Goal: Information Seeking & Learning: Understand process/instructions

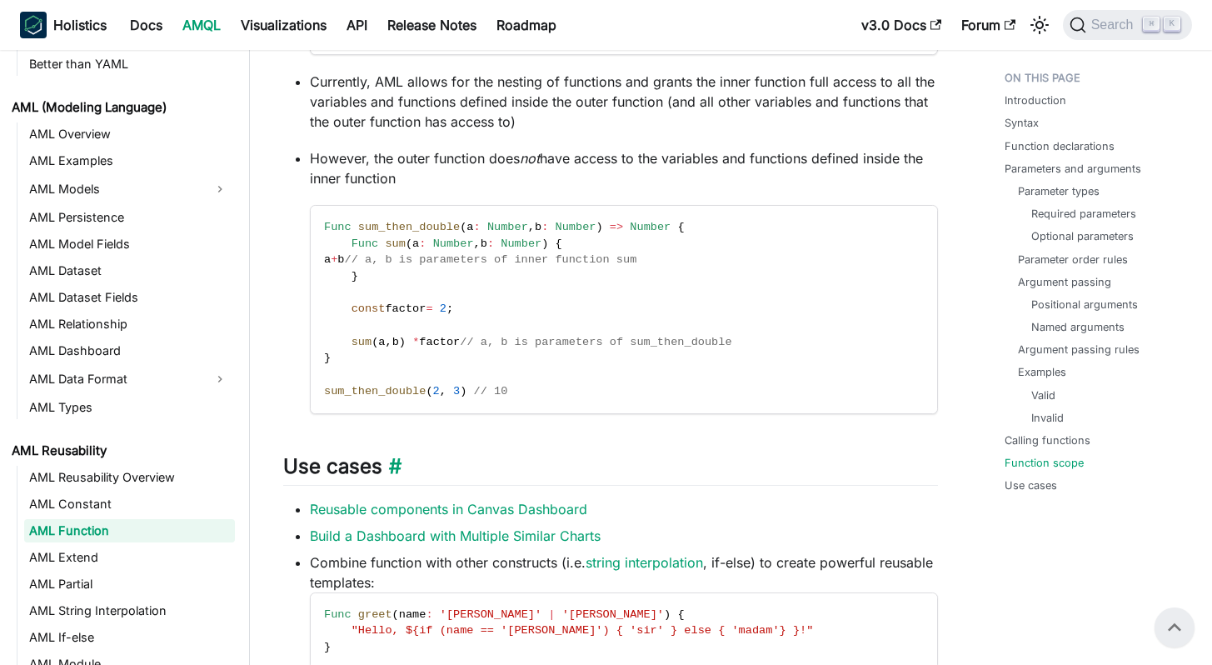
scroll to position [4006, 0]
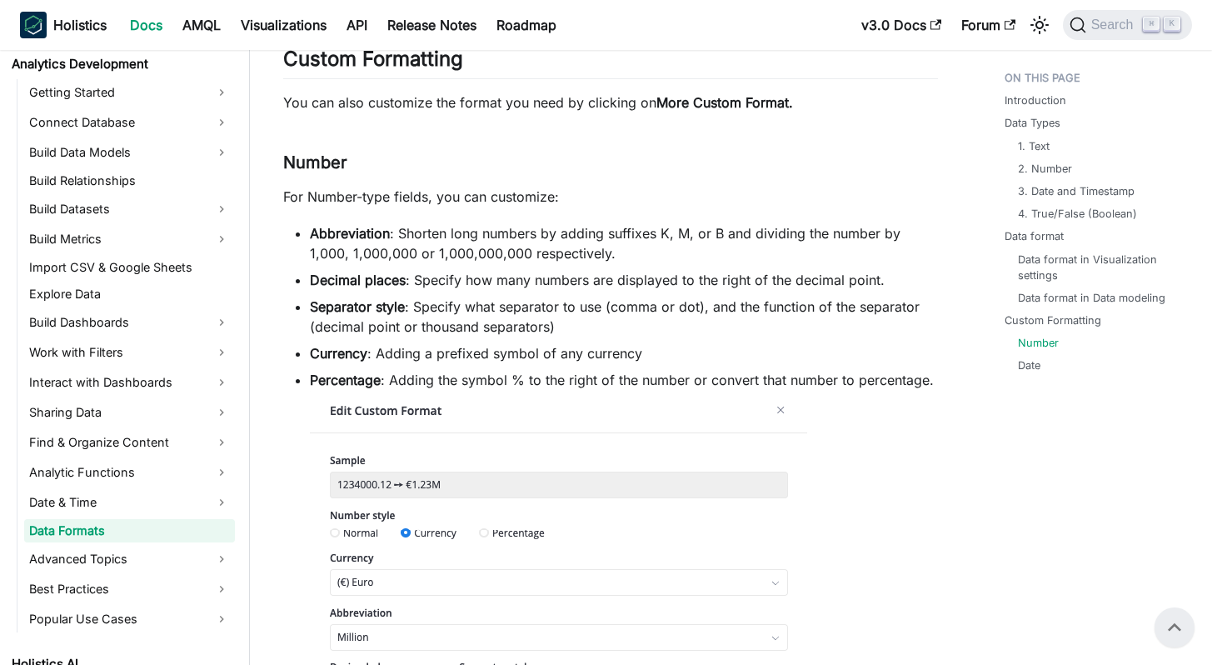
scroll to position [3761, 0]
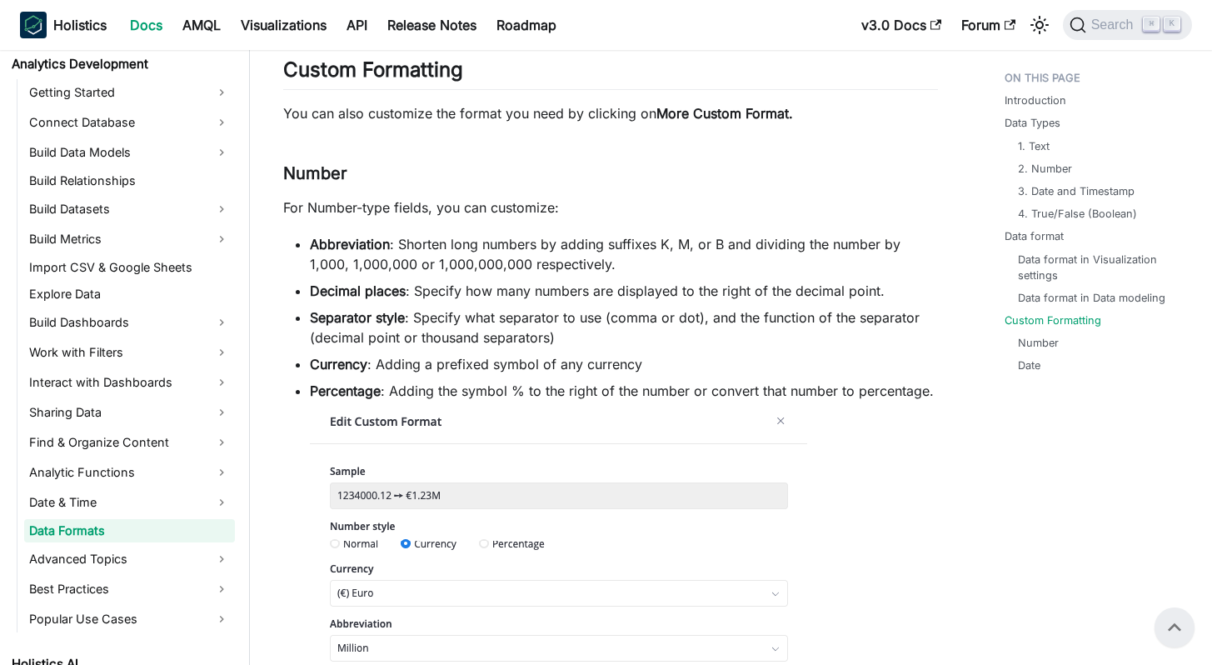
click at [703, 114] on strong "More Custom Format." at bounding box center [725, 113] width 137 height 17
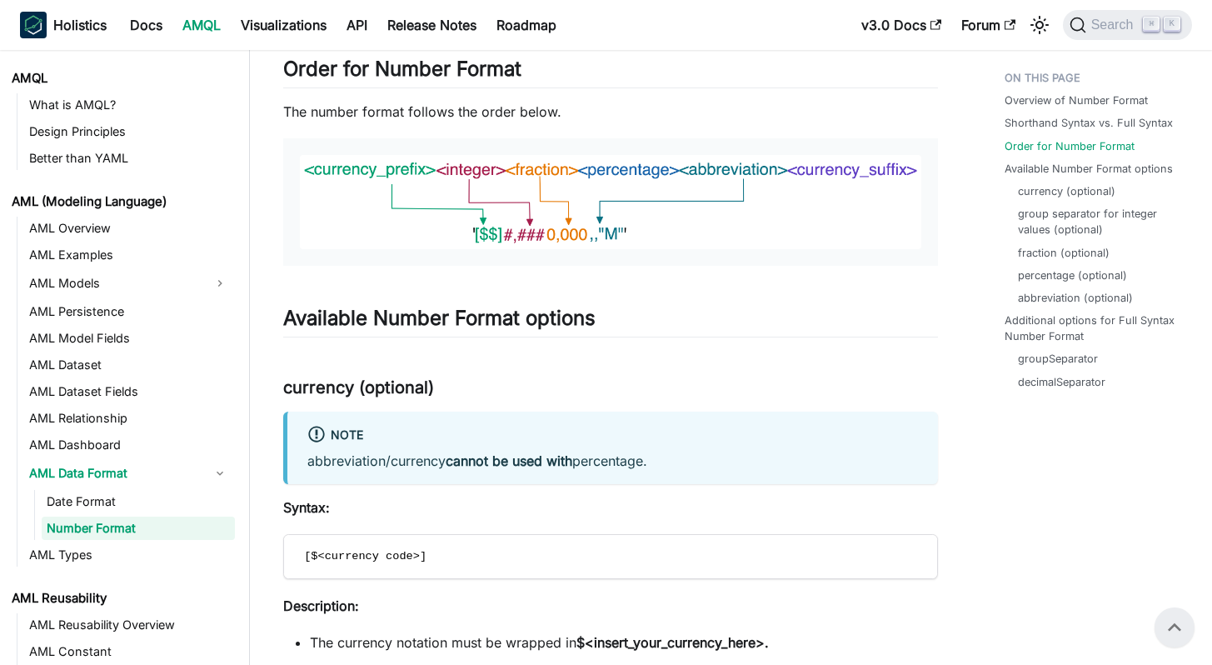
scroll to position [947, 0]
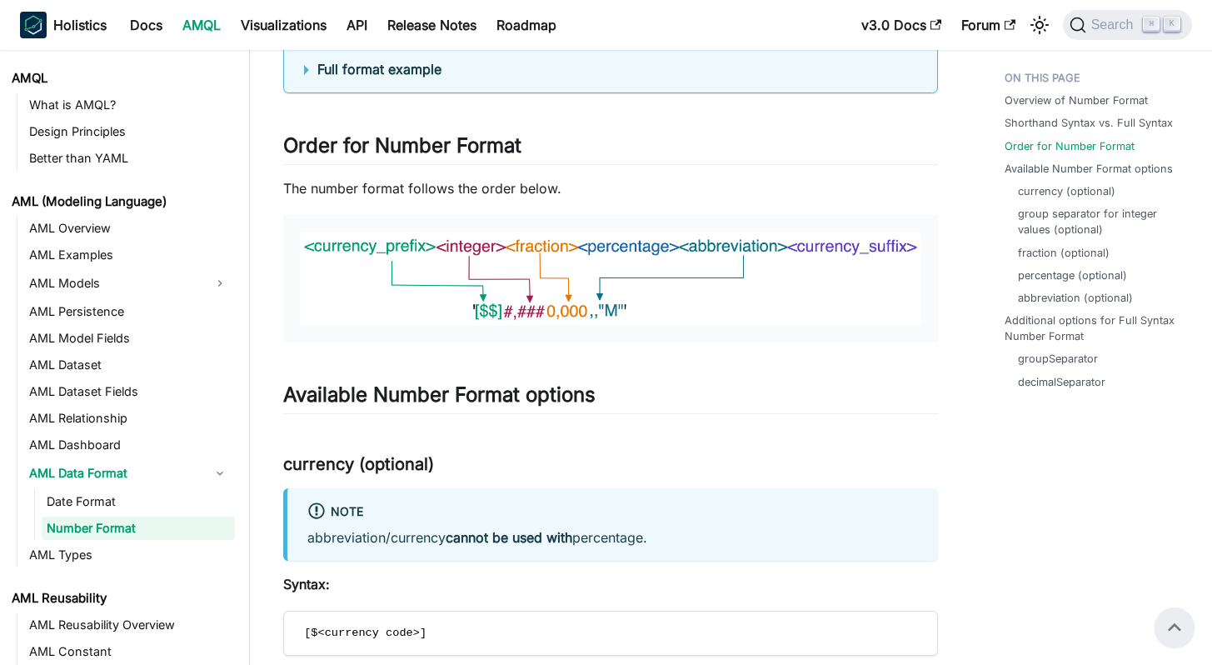
click at [635, 308] on img at bounding box center [611, 279] width 622 height 94
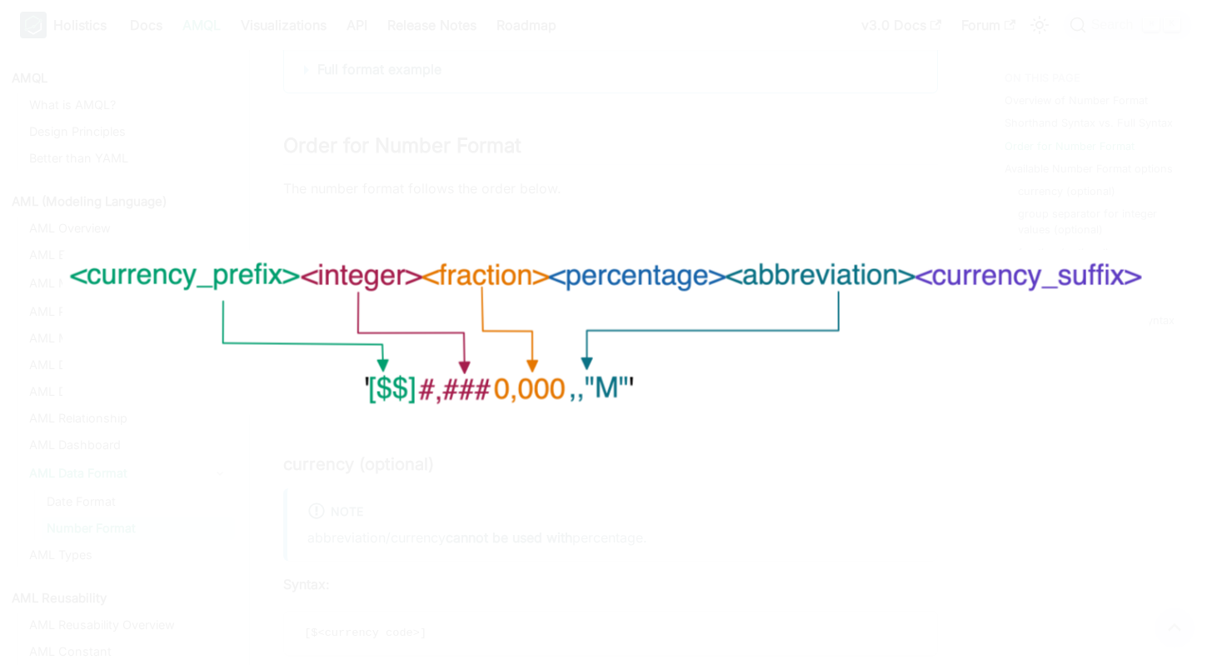
click at [635, 308] on img at bounding box center [606, 332] width 1088 height 165
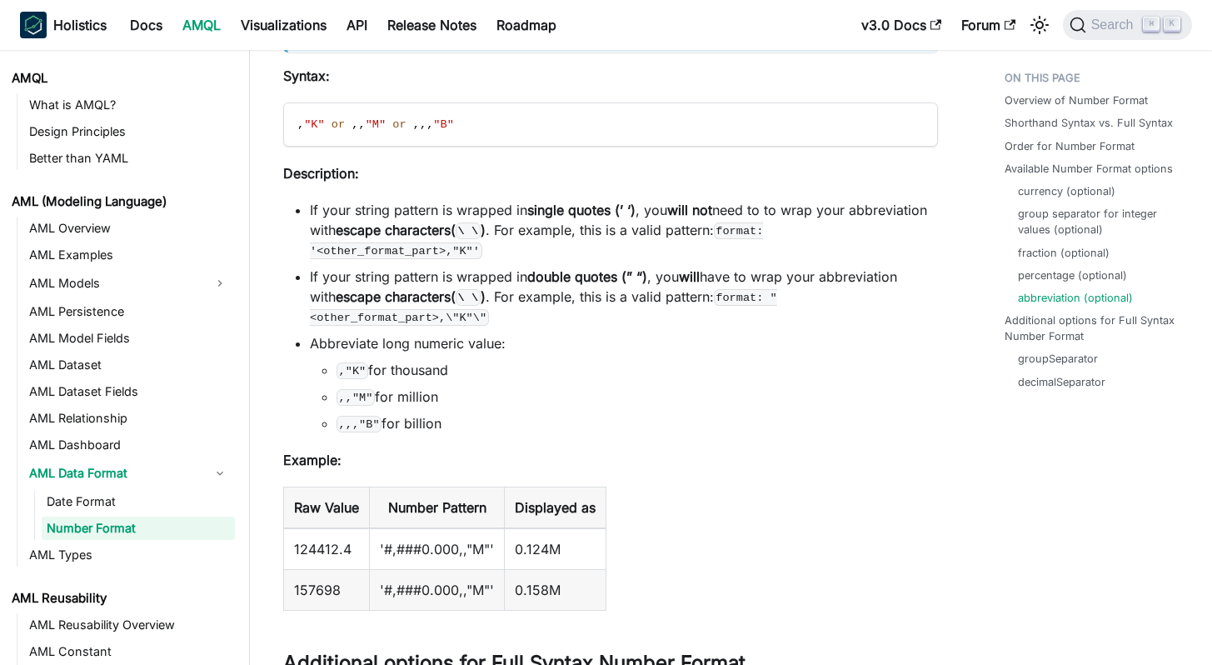
scroll to position [4101, 0]
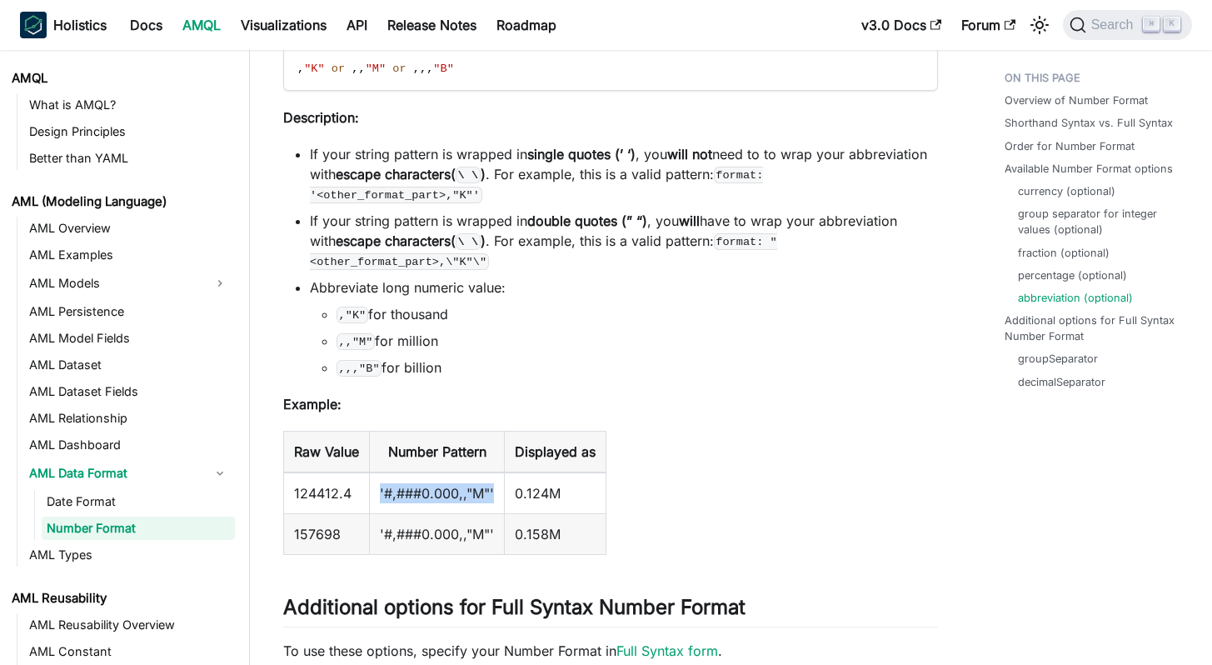
drag, startPoint x: 494, startPoint y: 472, endPoint x: 380, endPoint y: 471, distance: 114.2
click at [380, 472] on td "'#,###0.000,,"M"'" at bounding box center [437, 493] width 135 height 42
copy td "'#,###0.000,,"M"'"
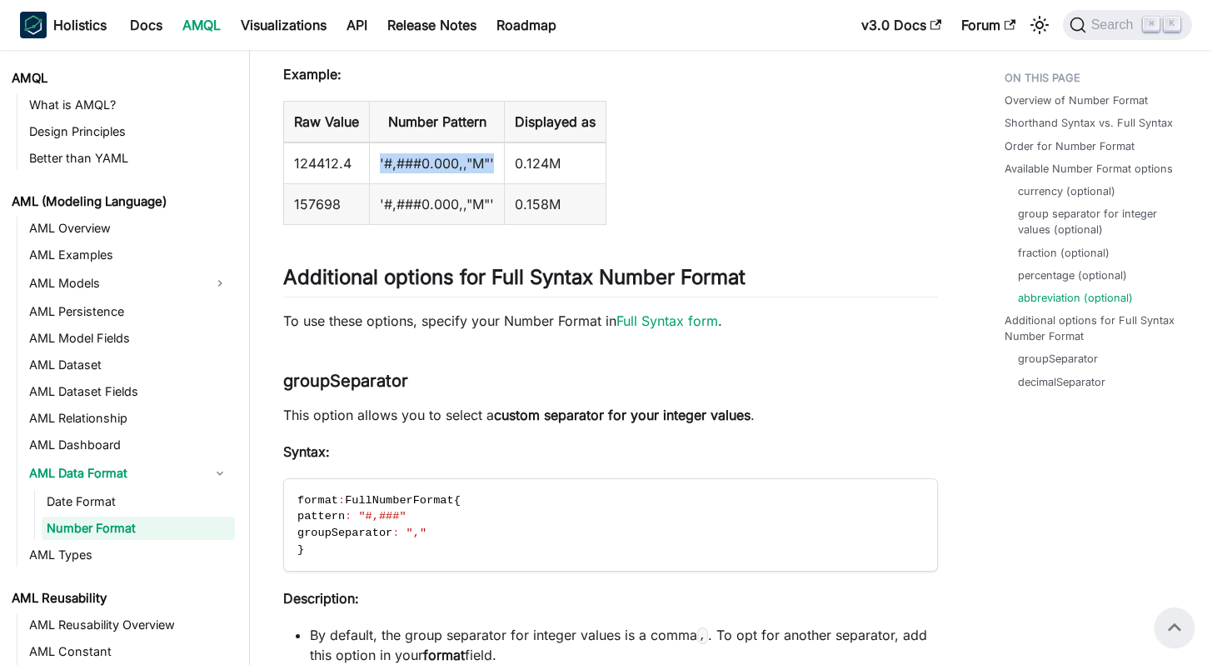
scroll to position [4249, 0]
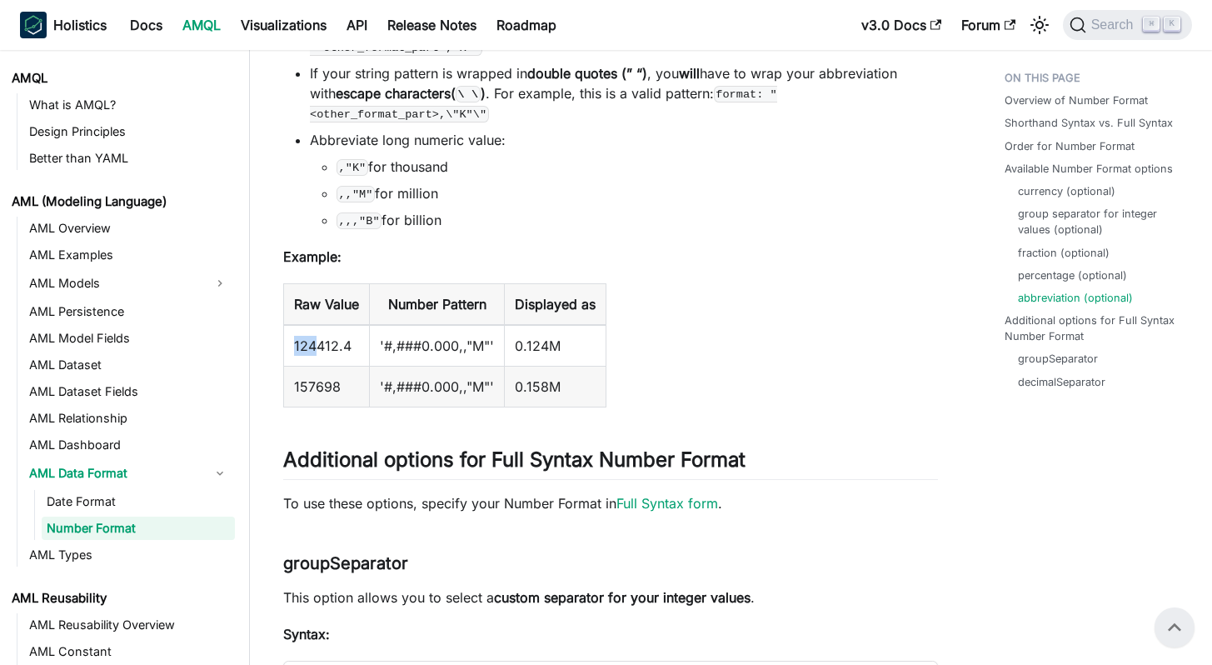
drag, startPoint x: 316, startPoint y: 327, endPoint x: 295, endPoint y: 328, distance: 20.8
click at [295, 328] on td "124412.4" at bounding box center [327, 346] width 86 height 42
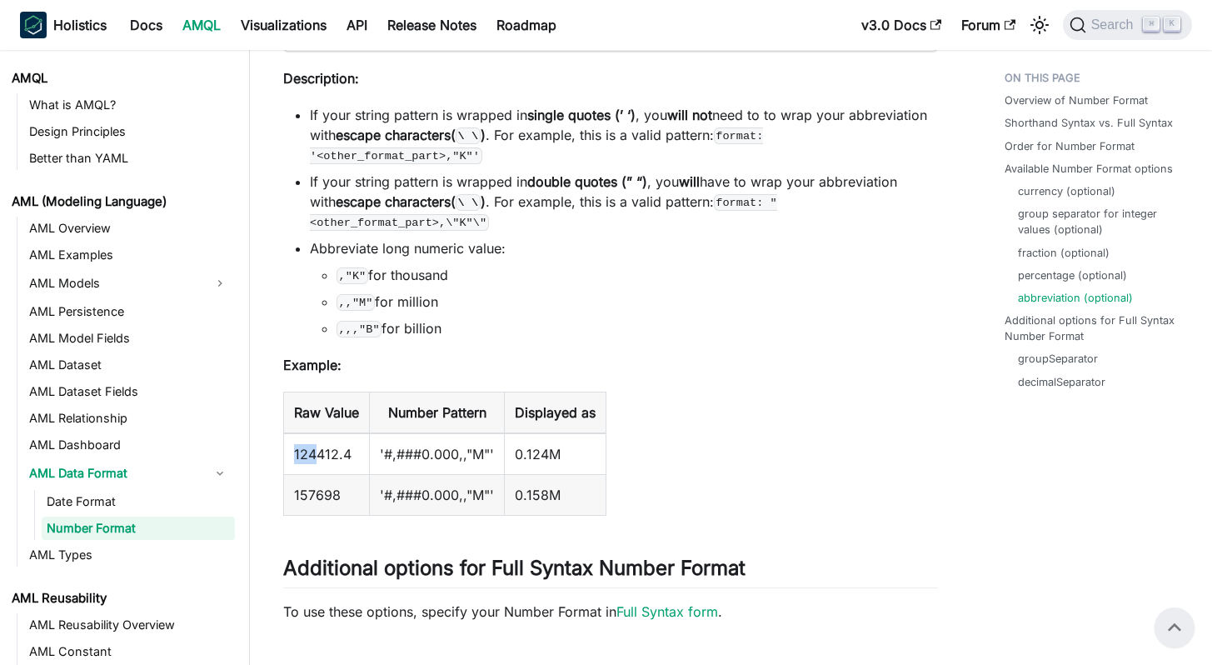
scroll to position [4119, 0]
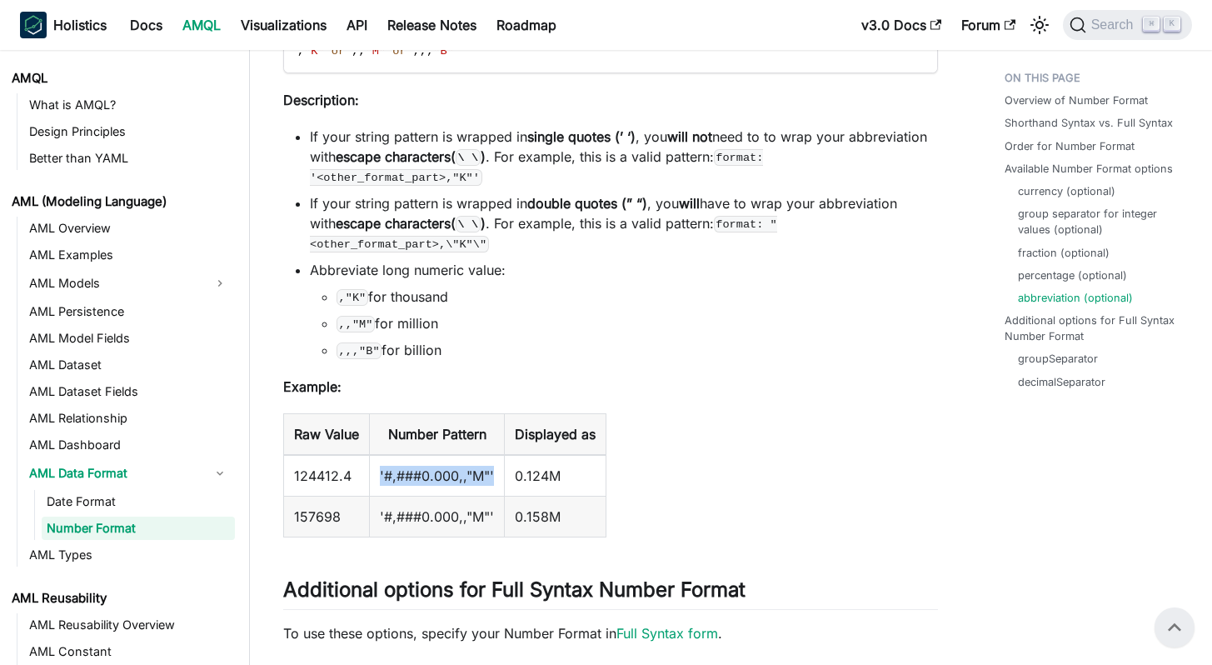
drag, startPoint x: 493, startPoint y: 452, endPoint x: 380, endPoint y: 457, distance: 113.4
click at [380, 457] on td "'#,###0.000,,"M"'" at bounding box center [437, 476] width 135 height 42
copy td "'#,###0.000,,"M"'"
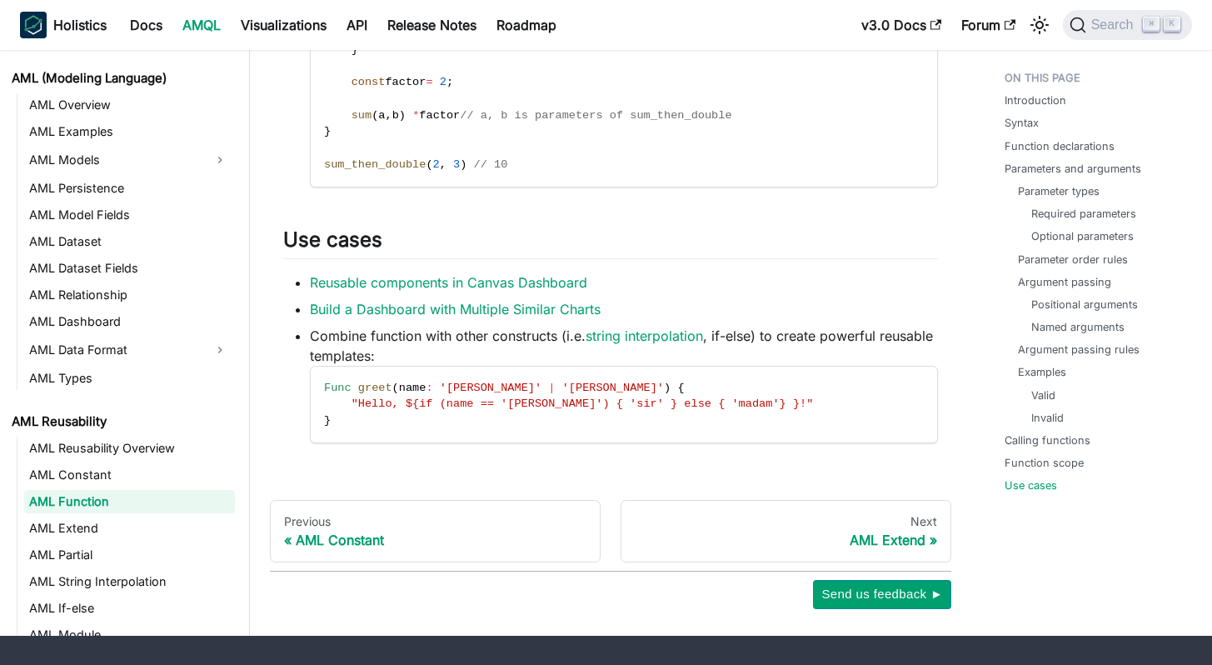
scroll to position [4309, 0]
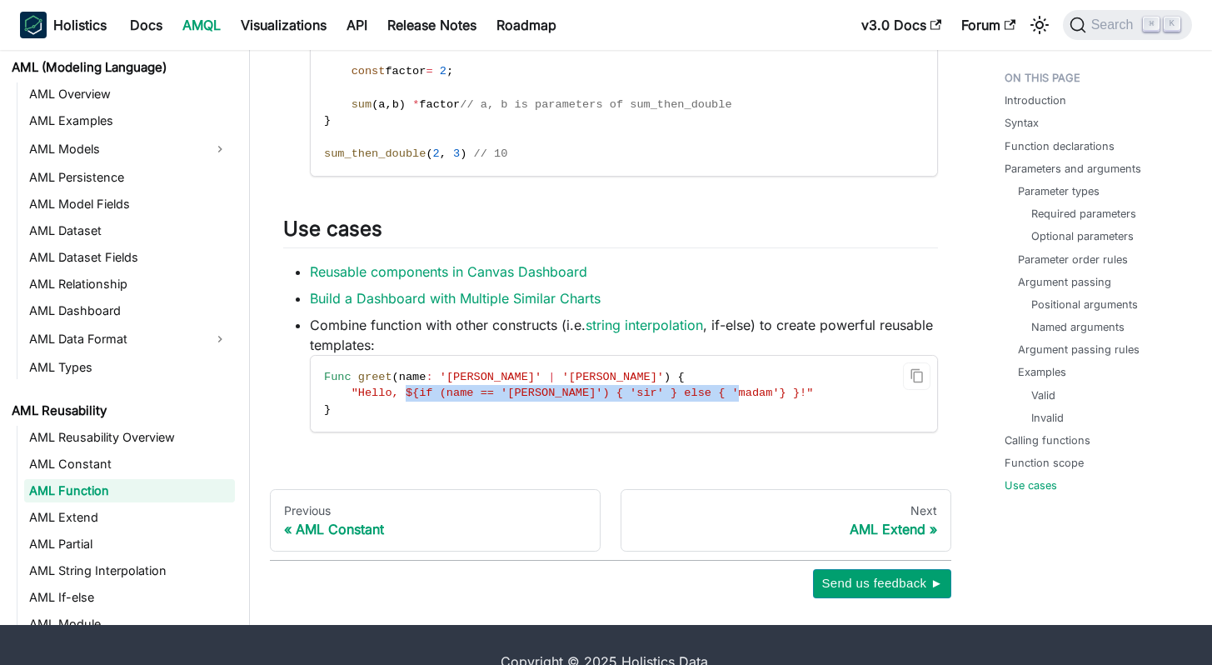
drag, startPoint x: 406, startPoint y: 403, endPoint x: 740, endPoint y: 406, distance: 334.2
click at [740, 399] on span ""Hello, ${if (name == 'John') { 'sir' } else { 'madam'} }!"" at bounding box center [583, 393] width 462 height 12
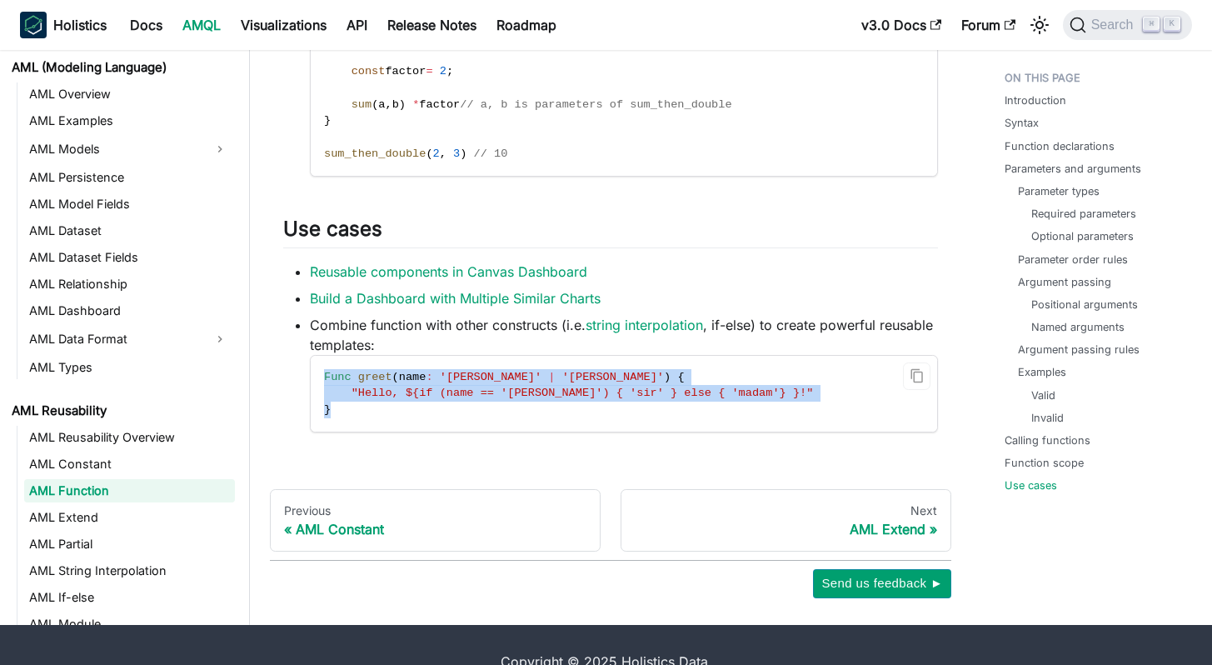
drag, startPoint x: 329, startPoint y: 427, endPoint x: 325, endPoint y: 387, distance: 39.4
click at [325, 387] on code "Func greet ( name : 'John' | 'Alice' ) { "Hello, ${if (name == 'John') { 'sir' …" at bounding box center [624, 394] width 627 height 76
copy code "Func greet ( name : 'John' | 'Alice' ) { "Hello, ${if (name == 'John') { 'sir' …"
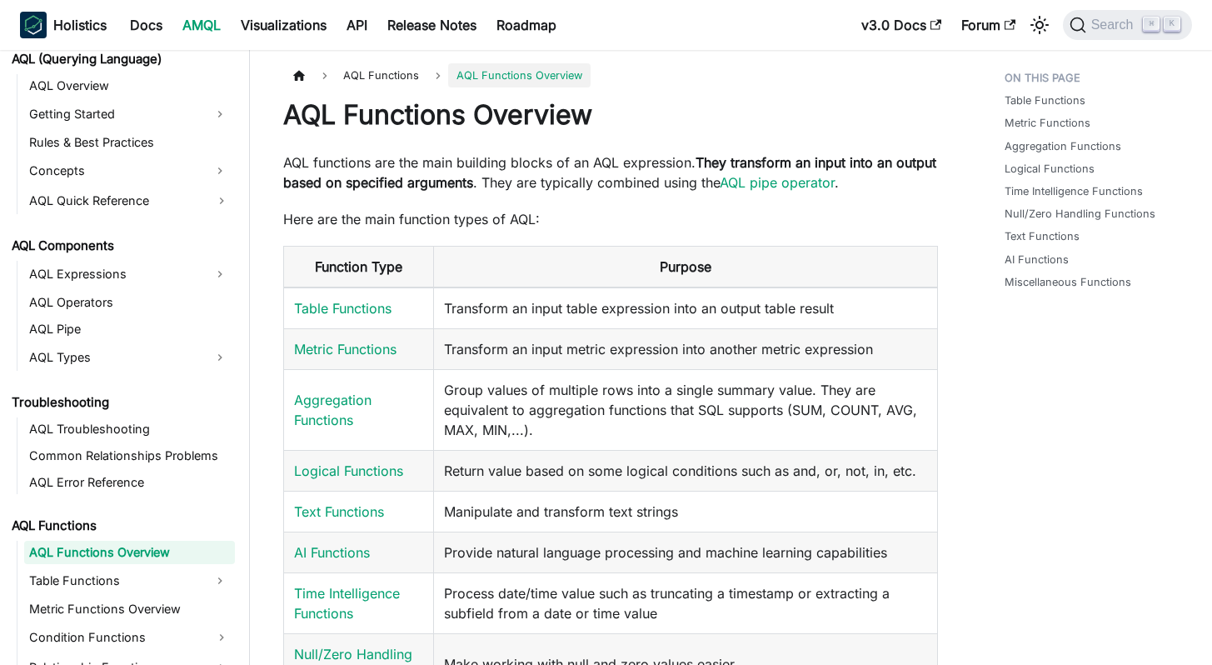
scroll to position [764, 0]
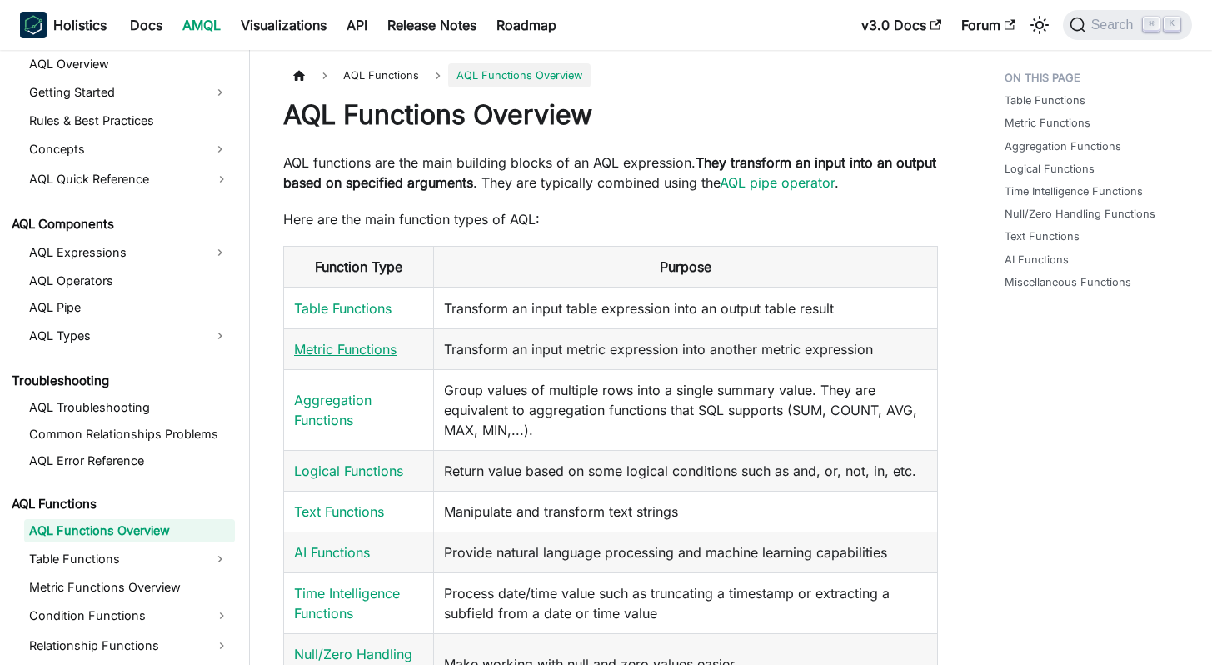
click at [345, 349] on link "Metric Functions" at bounding box center [345, 349] width 102 height 17
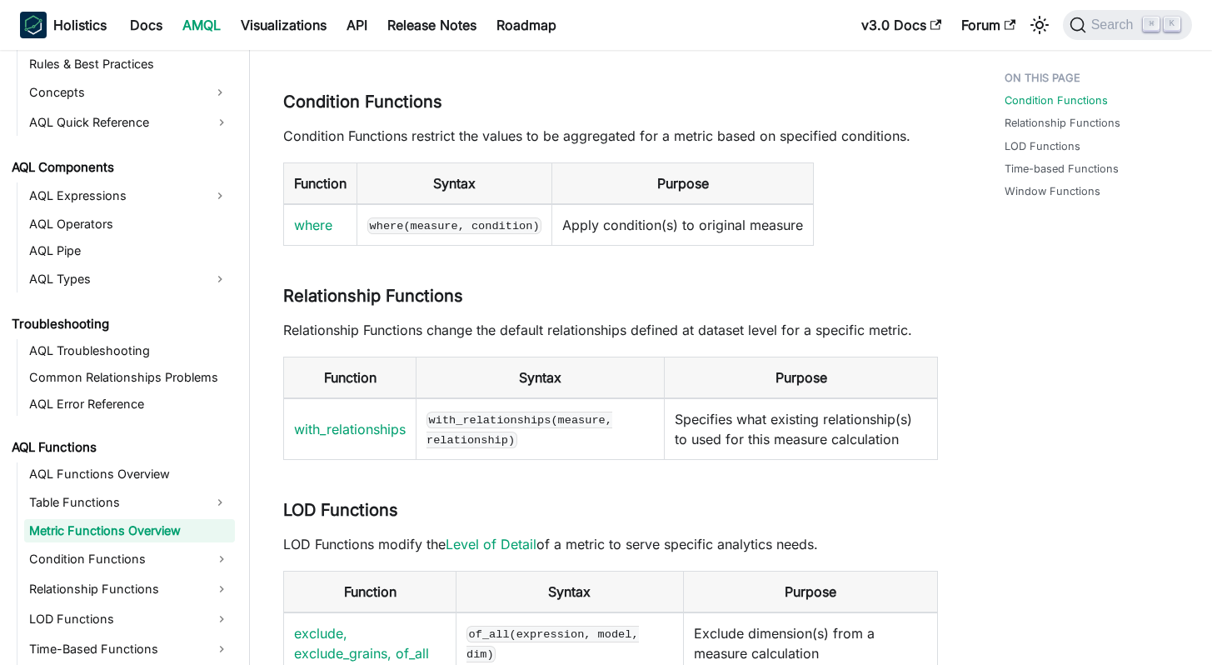
scroll to position [313, 0]
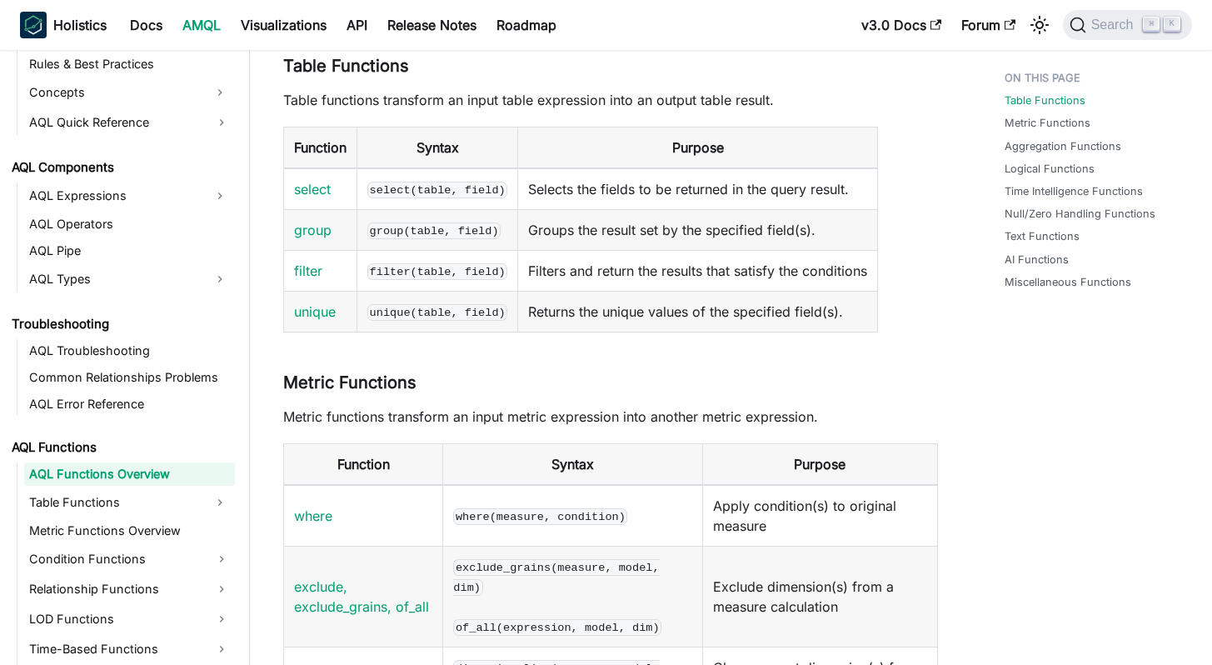
scroll to position [784, 0]
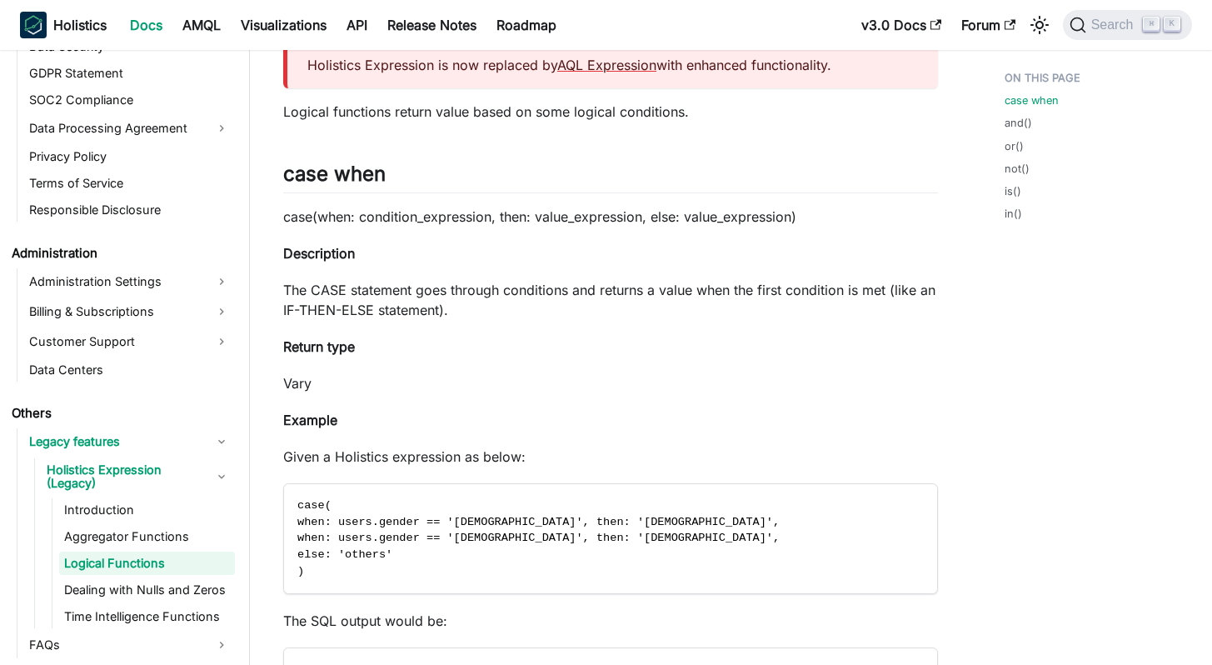
scroll to position [259, 0]
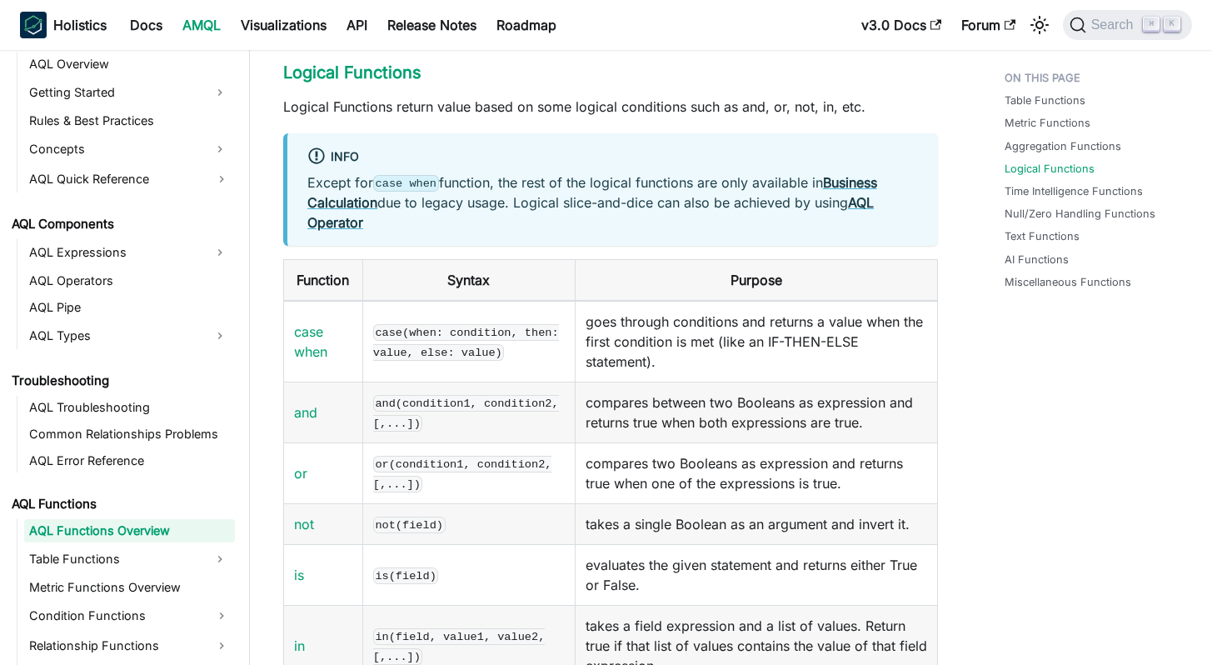
scroll to position [3545, 0]
